Goal: Transaction & Acquisition: Obtain resource

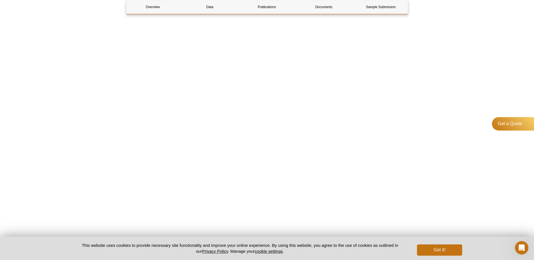
scroll to position [1571, 0]
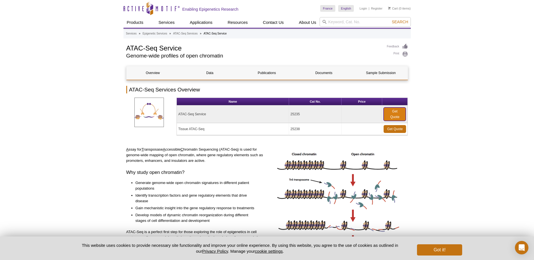
click at [394, 111] on link "Get Quote" at bounding box center [394, 113] width 22 height 13
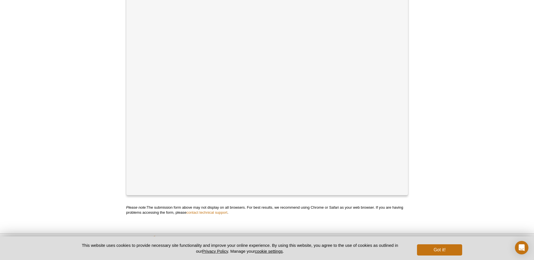
scroll to position [194, 0]
